Goal: Transaction & Acquisition: Purchase product/service

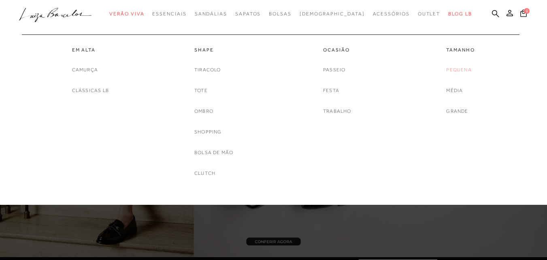
click at [455, 71] on link "Pequena" at bounding box center [458, 70] width 25 height 9
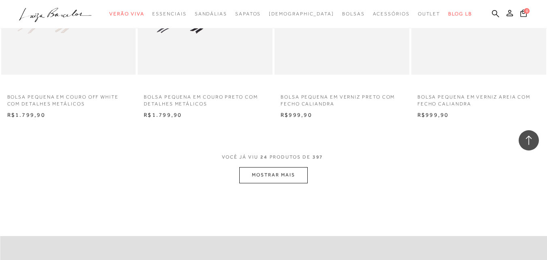
scroll to position [1539, 0]
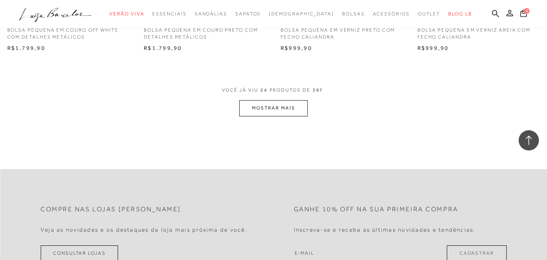
click at [306, 111] on button "MOSTRAR MAIS" at bounding box center [273, 108] width 68 height 16
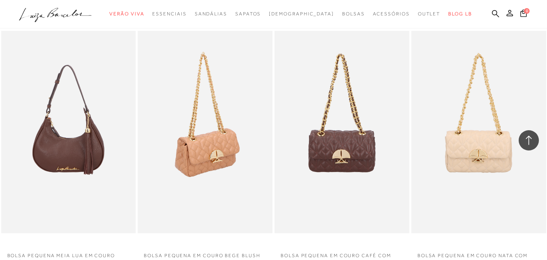
scroll to position [1620, 0]
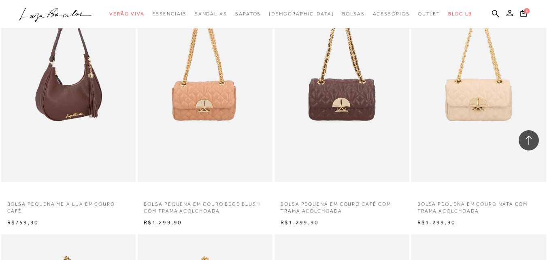
click at [55, 135] on img at bounding box center [69, 80] width 134 height 202
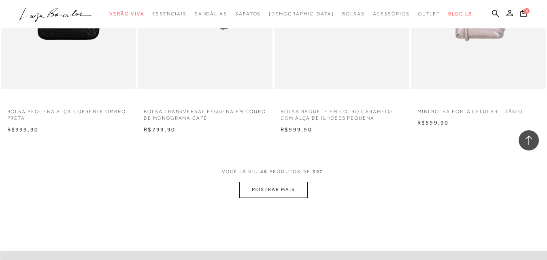
scroll to position [2987, 0]
click at [287, 195] on button "MOSTRAR MAIS" at bounding box center [273, 189] width 68 height 16
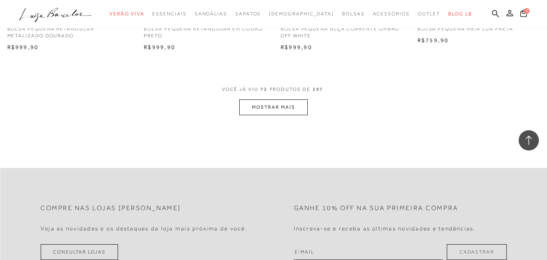
scroll to position [4607, 0]
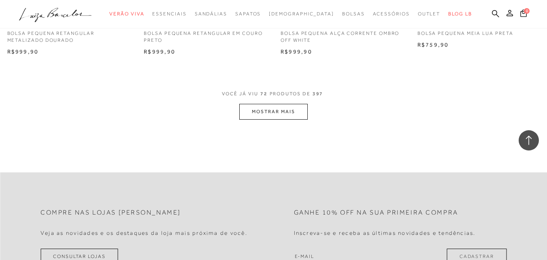
click at [274, 110] on button "MOSTRAR MAIS" at bounding box center [273, 112] width 68 height 16
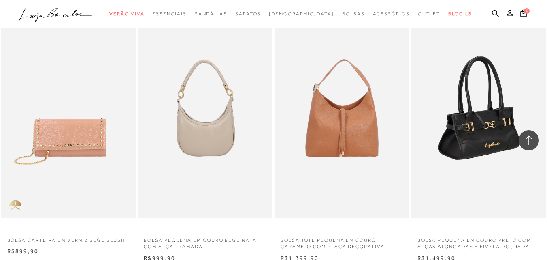
scroll to position [6186, 0]
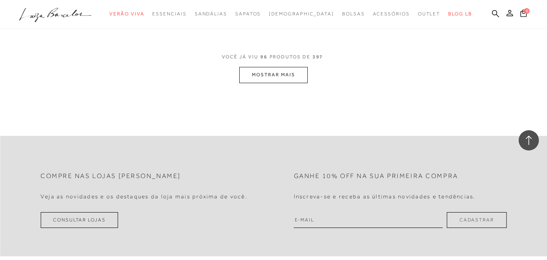
click at [254, 76] on button "MOSTRAR MAIS" at bounding box center [273, 75] width 68 height 16
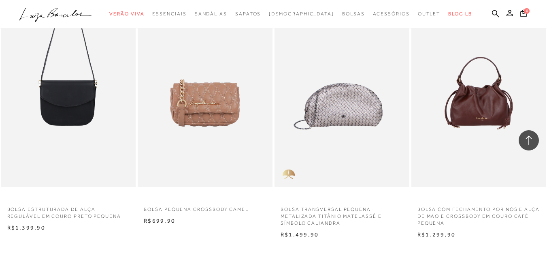
scroll to position [7522, 0]
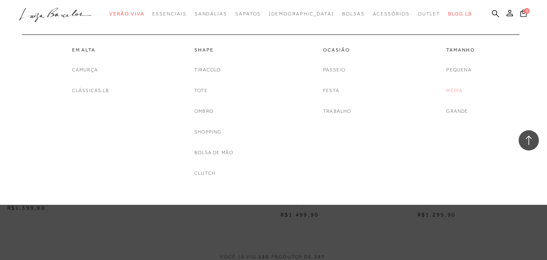
click at [451, 91] on link "Média" at bounding box center [454, 90] width 17 height 9
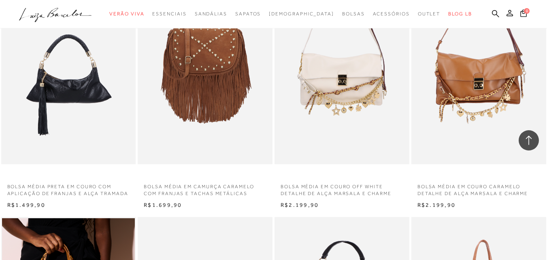
scroll to position [688, 0]
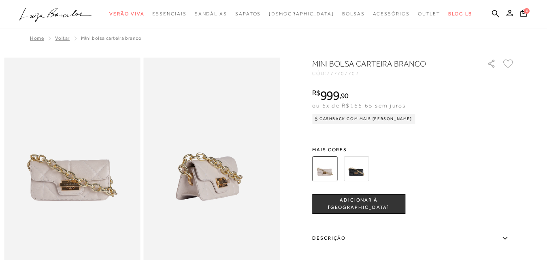
click at [356, 175] on img at bounding box center [356, 168] width 25 height 25
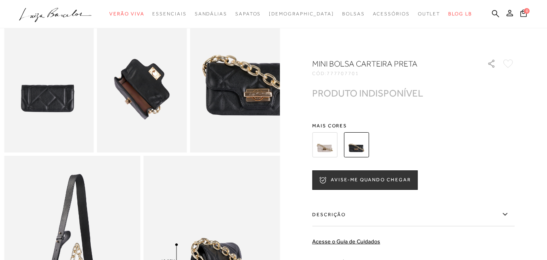
scroll to position [243, 0]
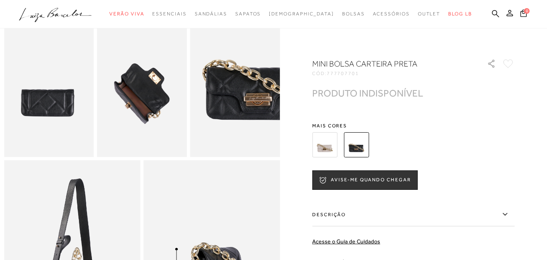
click at [334, 146] on img at bounding box center [324, 144] width 25 height 25
